Goal: Information Seeking & Learning: Learn about a topic

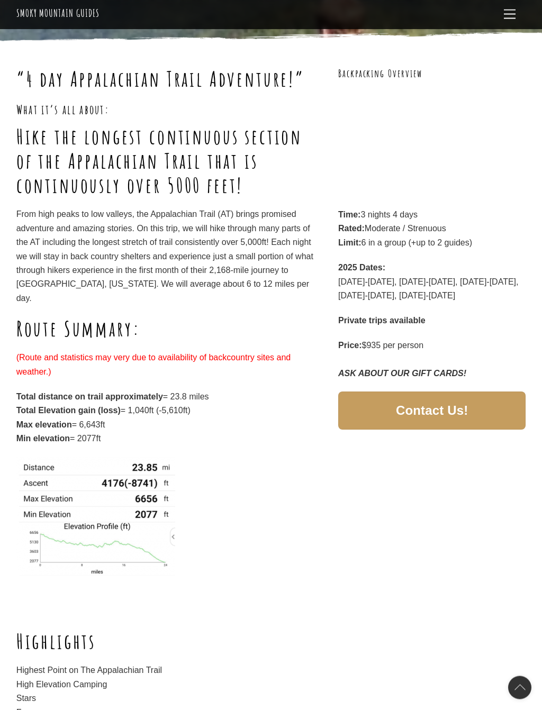
scroll to position [125, 0]
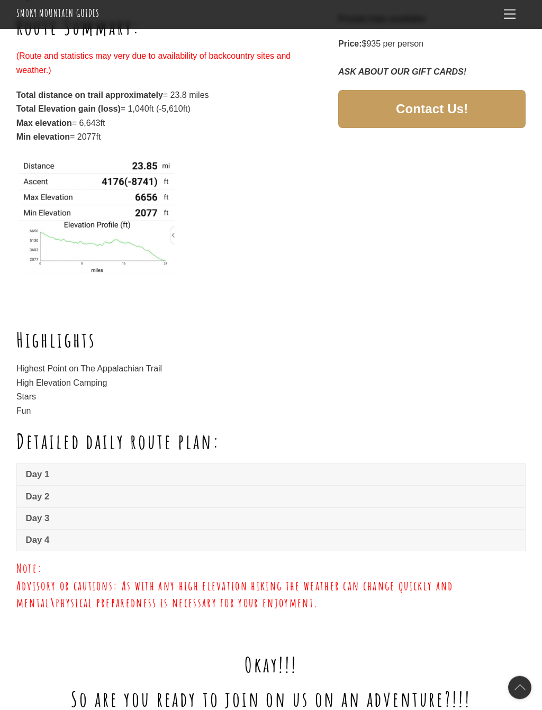
click at [40, 469] on span "Day 1" at bounding box center [271, 475] width 490 height 13
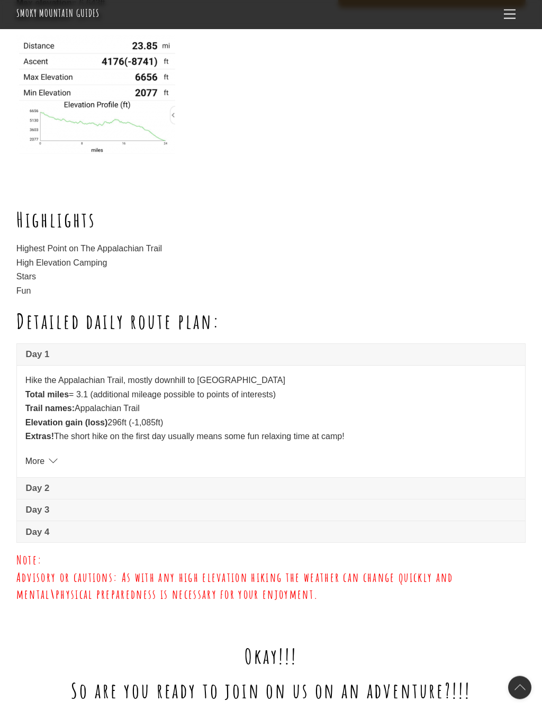
scroll to position [547, 0]
click at [35, 525] on span "Day 4" at bounding box center [271, 531] width 490 height 13
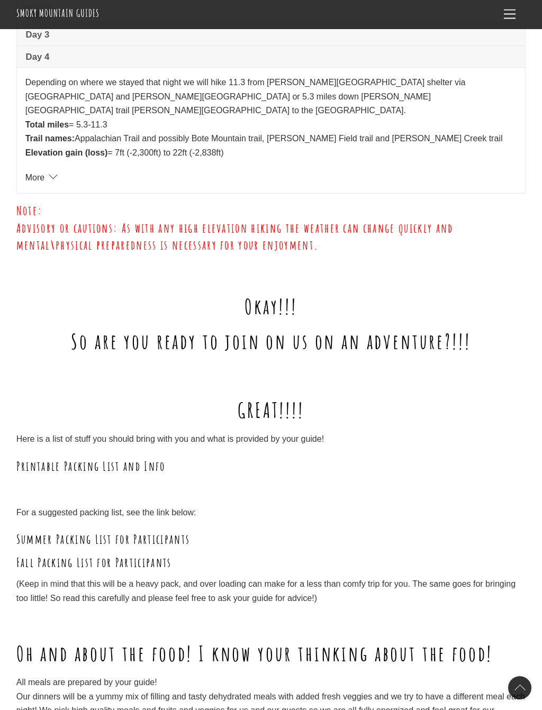
scroll to position [1033, 0]
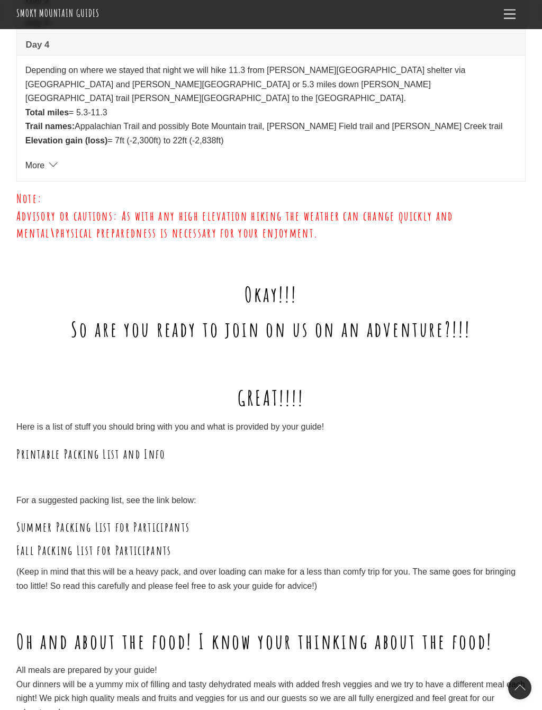
click at [34, 446] on link "Printable Packing List and Info" at bounding box center [90, 454] width 149 height 16
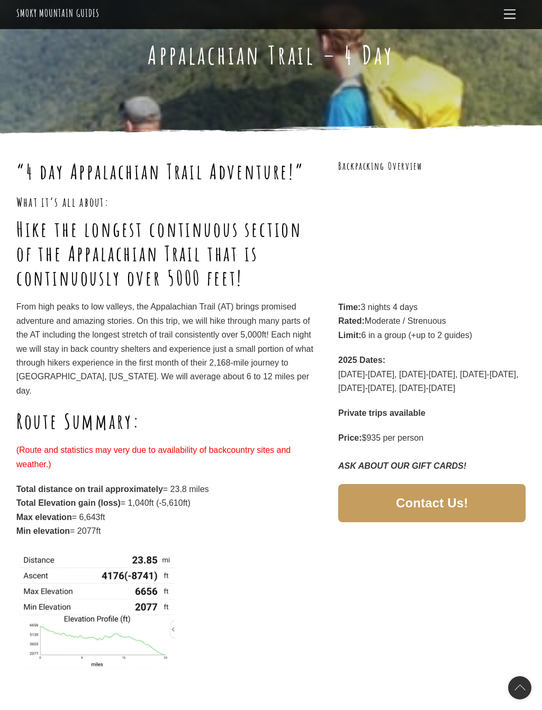
scroll to position [33, 0]
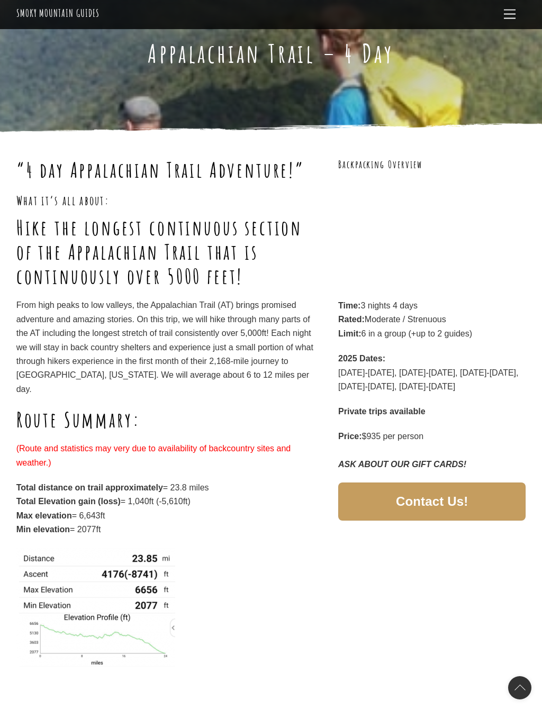
click at [447, 508] on link "Contact Us!" at bounding box center [431, 501] width 187 height 38
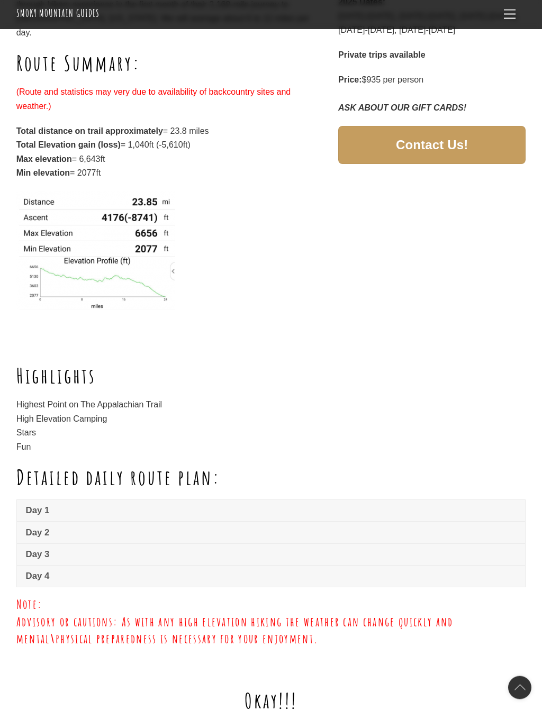
scroll to position [390, 0]
click at [314, 504] on span "Day 1" at bounding box center [271, 510] width 490 height 13
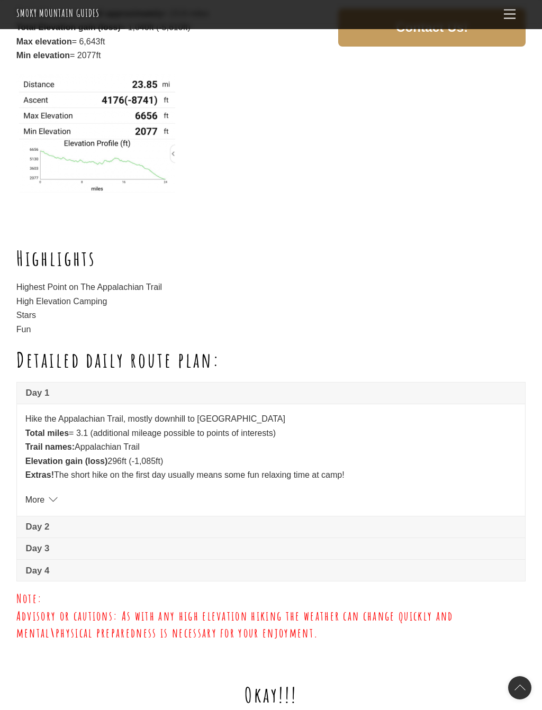
scroll to position [508, 0]
click at [332, 516] on link "Day 2" at bounding box center [271, 526] width 508 height 21
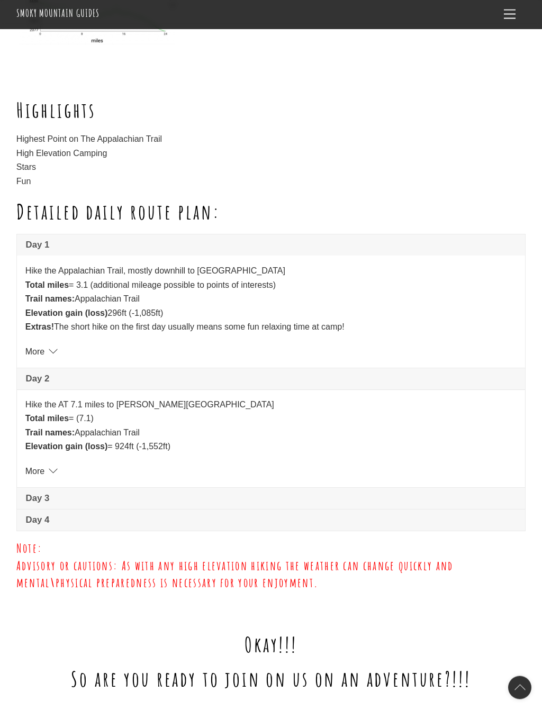
scroll to position [658, 0]
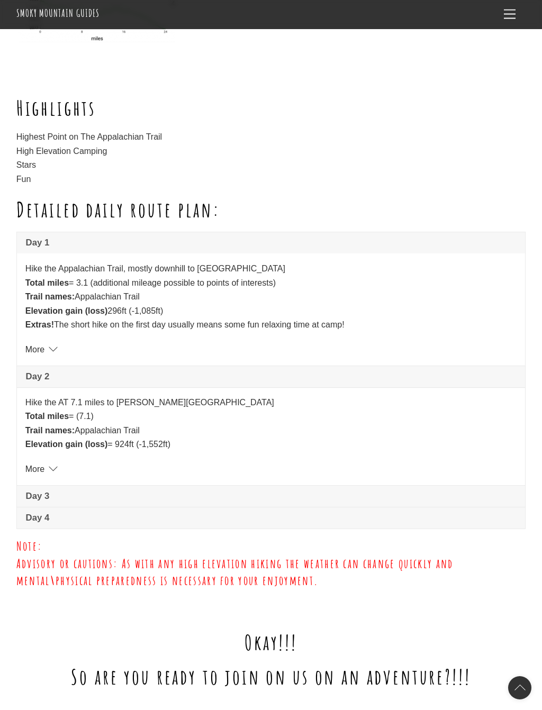
click at [357, 486] on link "Day 3" at bounding box center [271, 496] width 508 height 21
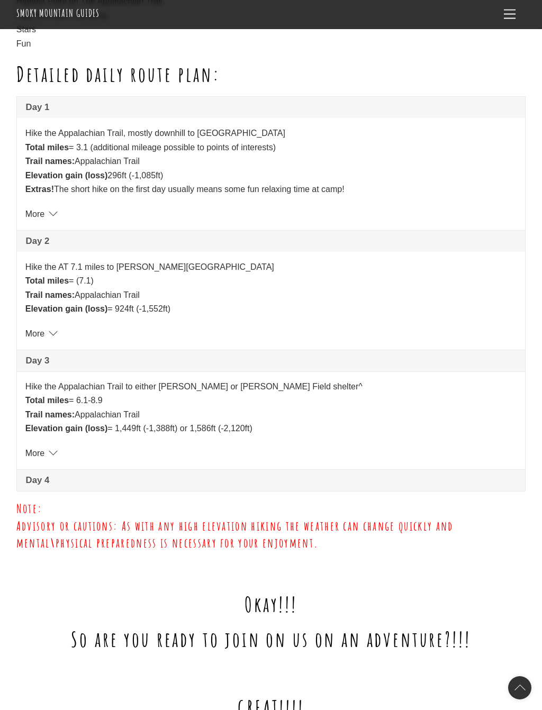
scroll to position [796, 0]
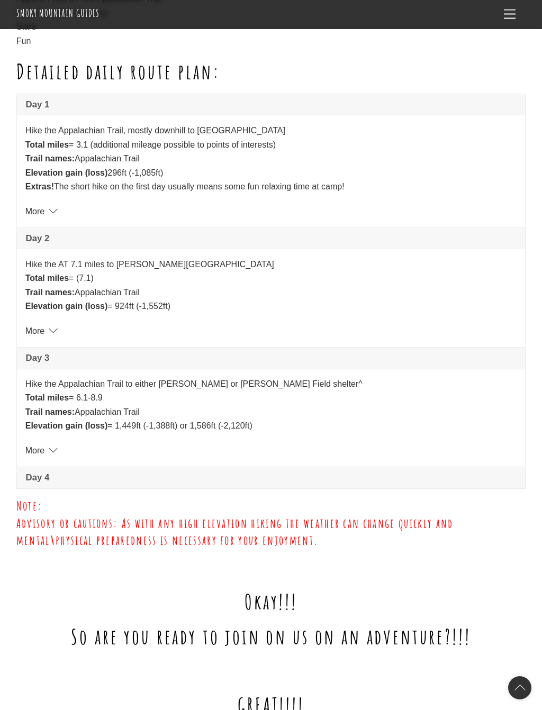
click at [363, 467] on link "Day 4" at bounding box center [271, 477] width 508 height 21
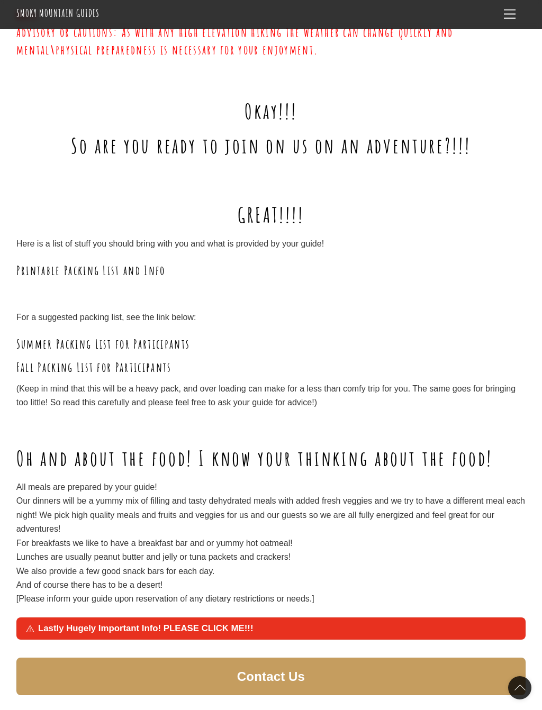
scroll to position [1425, 0]
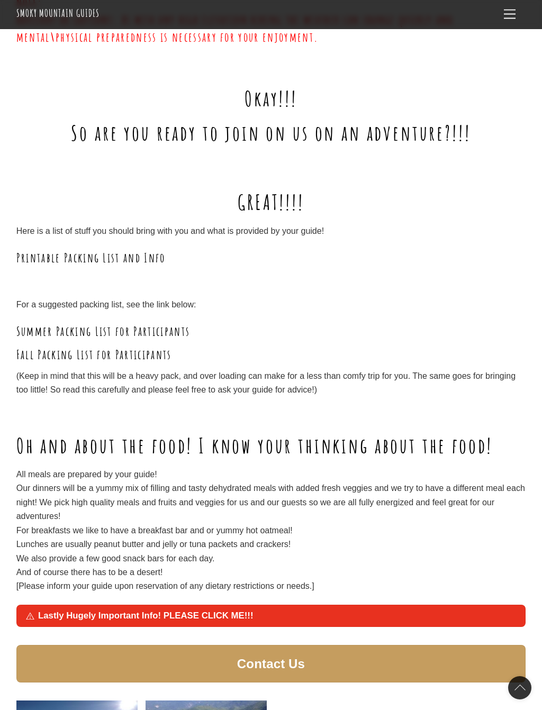
click at [320, 609] on span "Lastly Hugely Important Info! PLEASE CLICK ME!!!" at bounding box center [277, 615] width 478 height 13
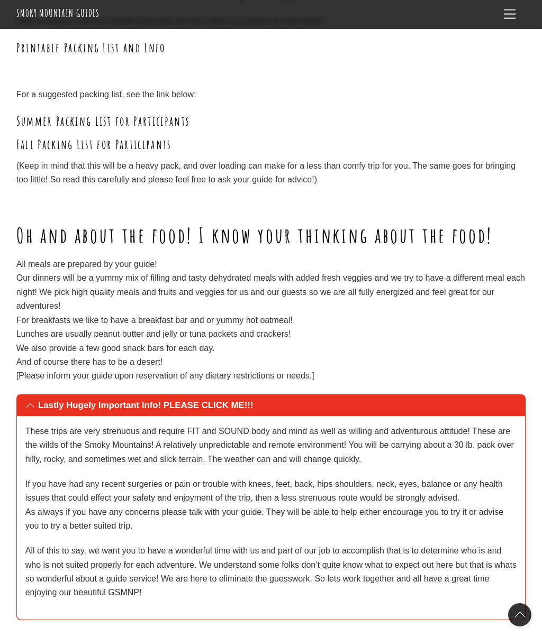
scroll to position [1634, 0]
